Goal: Find specific page/section: Find specific page/section

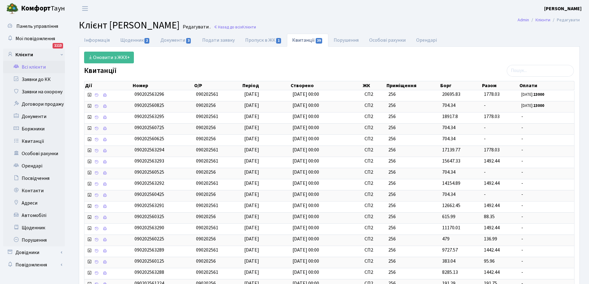
select select "25"
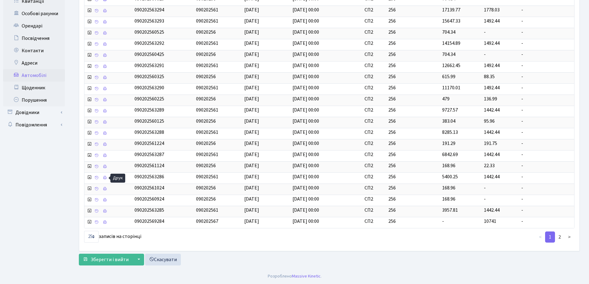
click at [42, 75] on link "Автомобілі" at bounding box center [34, 75] width 62 height 12
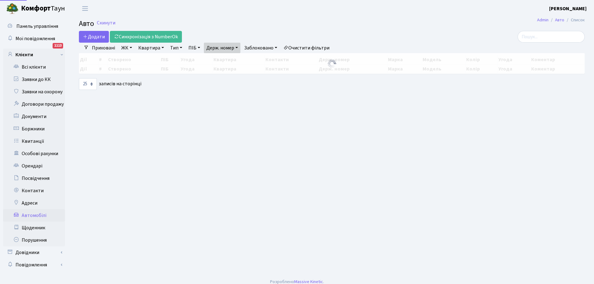
select select "25"
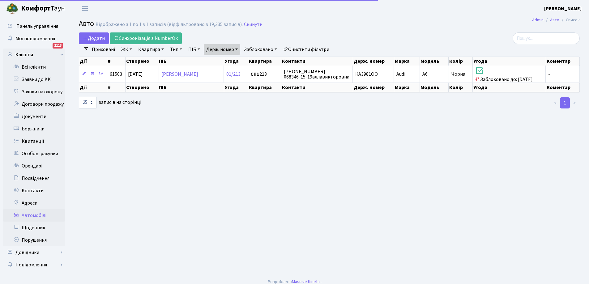
click at [224, 48] on link "Держ. номер" at bounding box center [222, 49] width 37 height 11
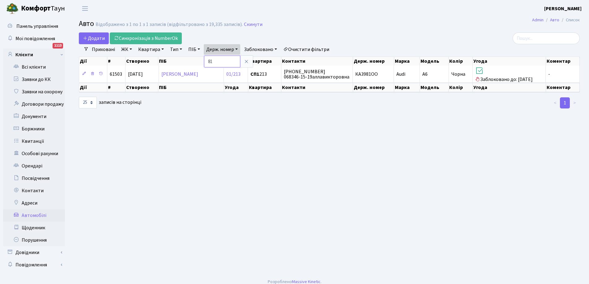
type input "1"
type input "8928"
